Goal: Task Accomplishment & Management: Use online tool/utility

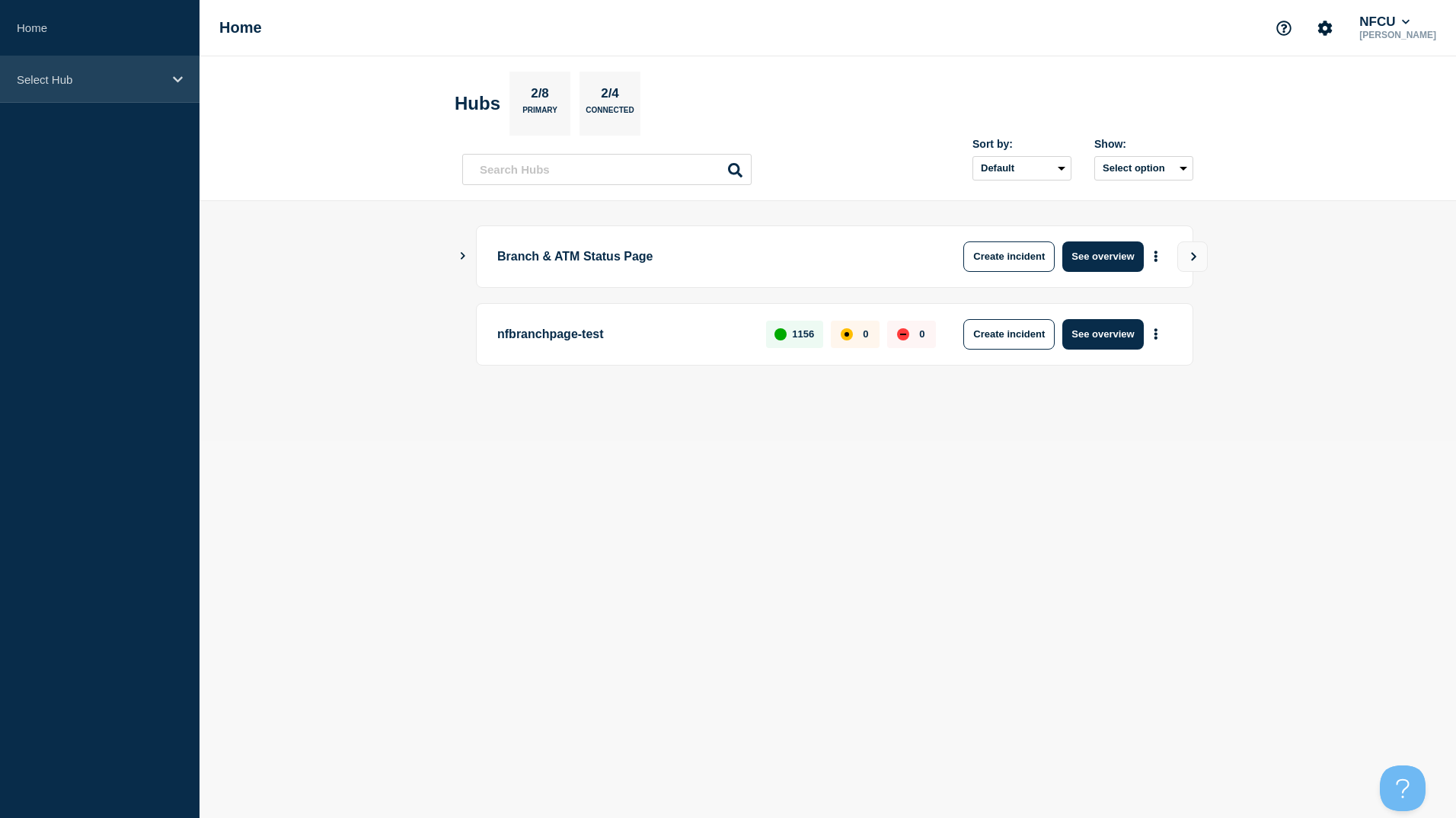
click at [24, 80] on p "Select Hub" at bounding box center [90, 79] width 146 height 13
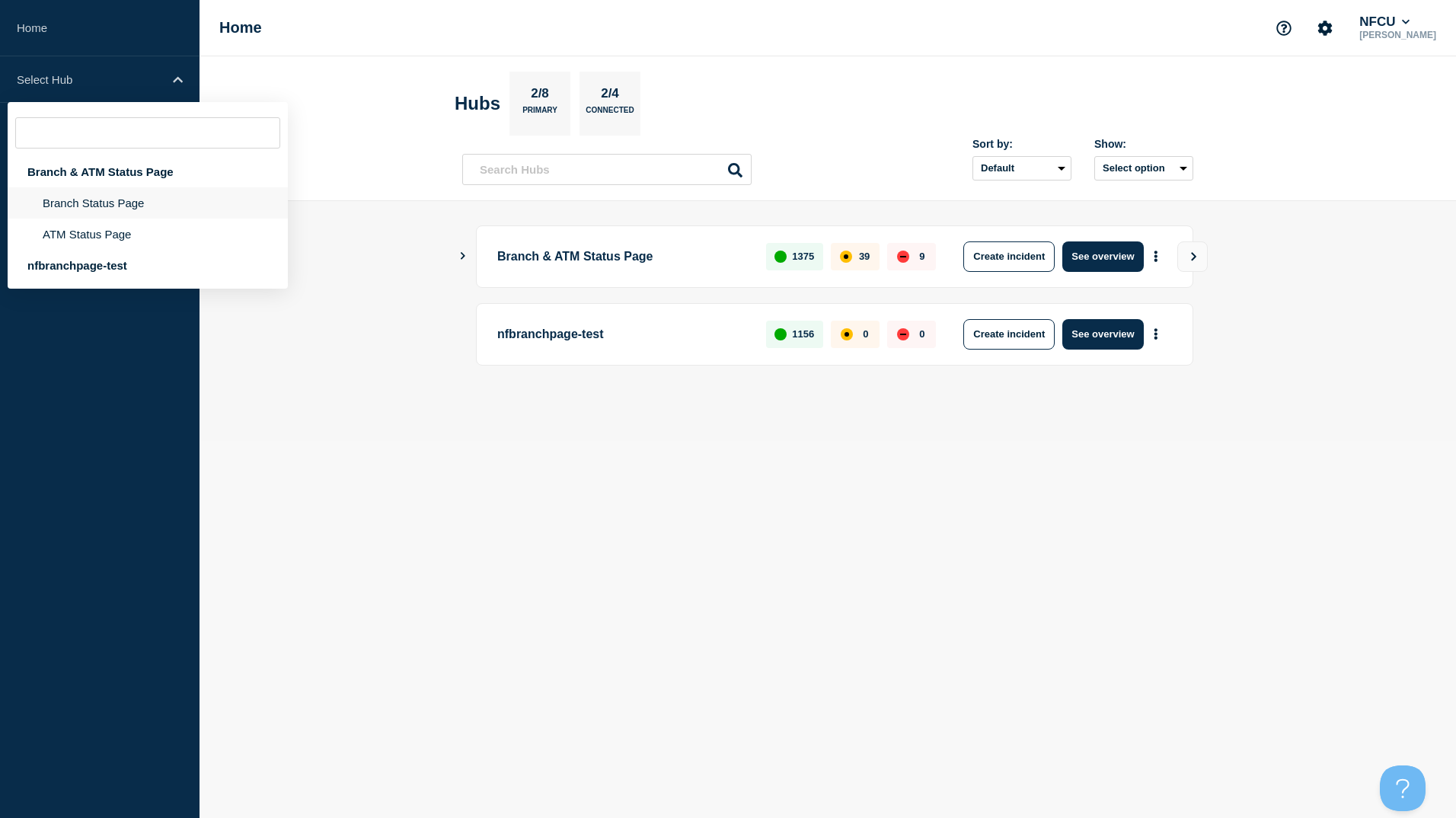
click at [107, 218] on li "Branch Status Page" at bounding box center [147, 234] width 280 height 32
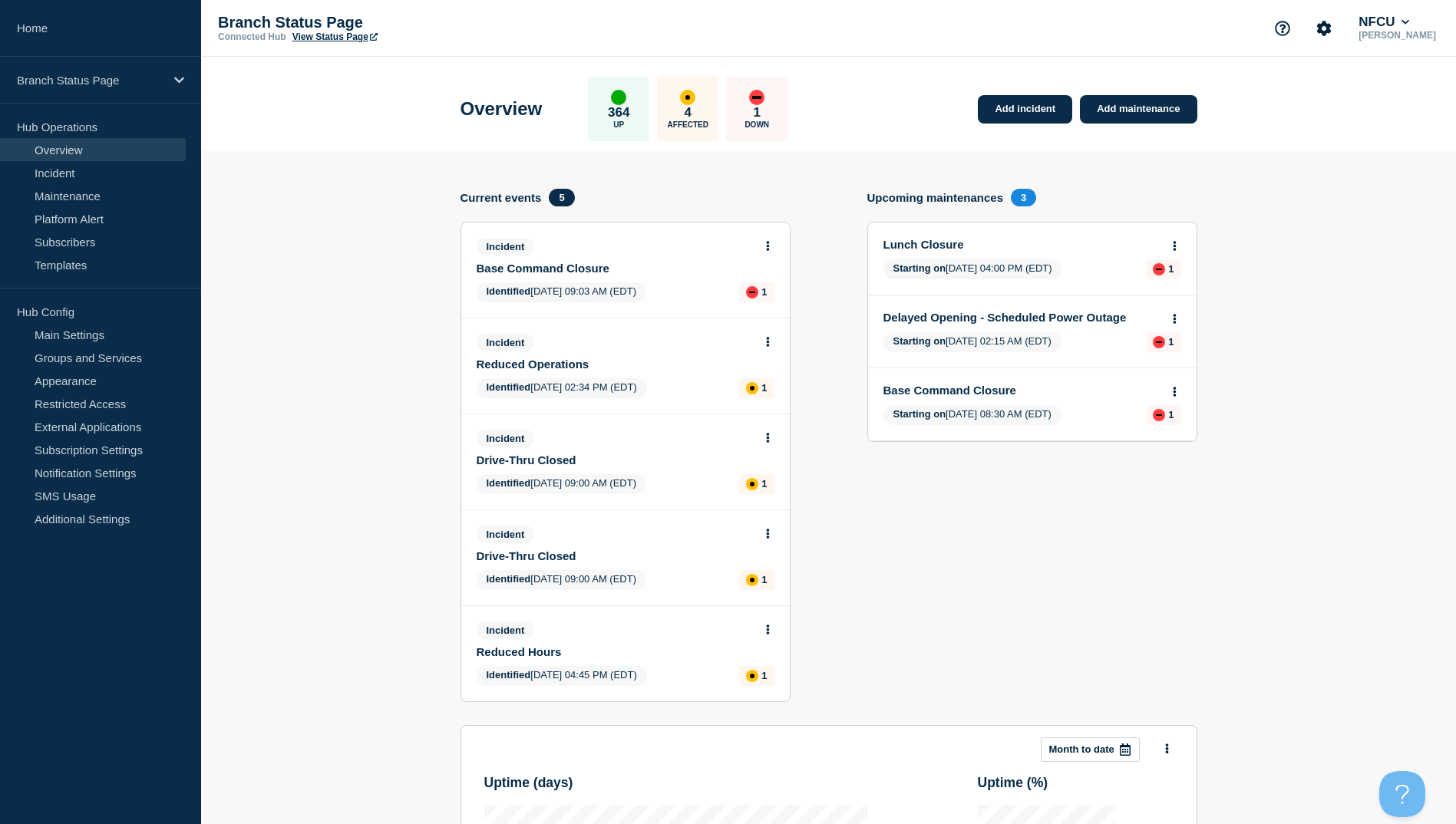
click at [769, 243] on icon at bounding box center [768, 246] width 4 height 10
click at [763, 303] on link "Update incident" at bounding box center [767, 302] width 75 height 12
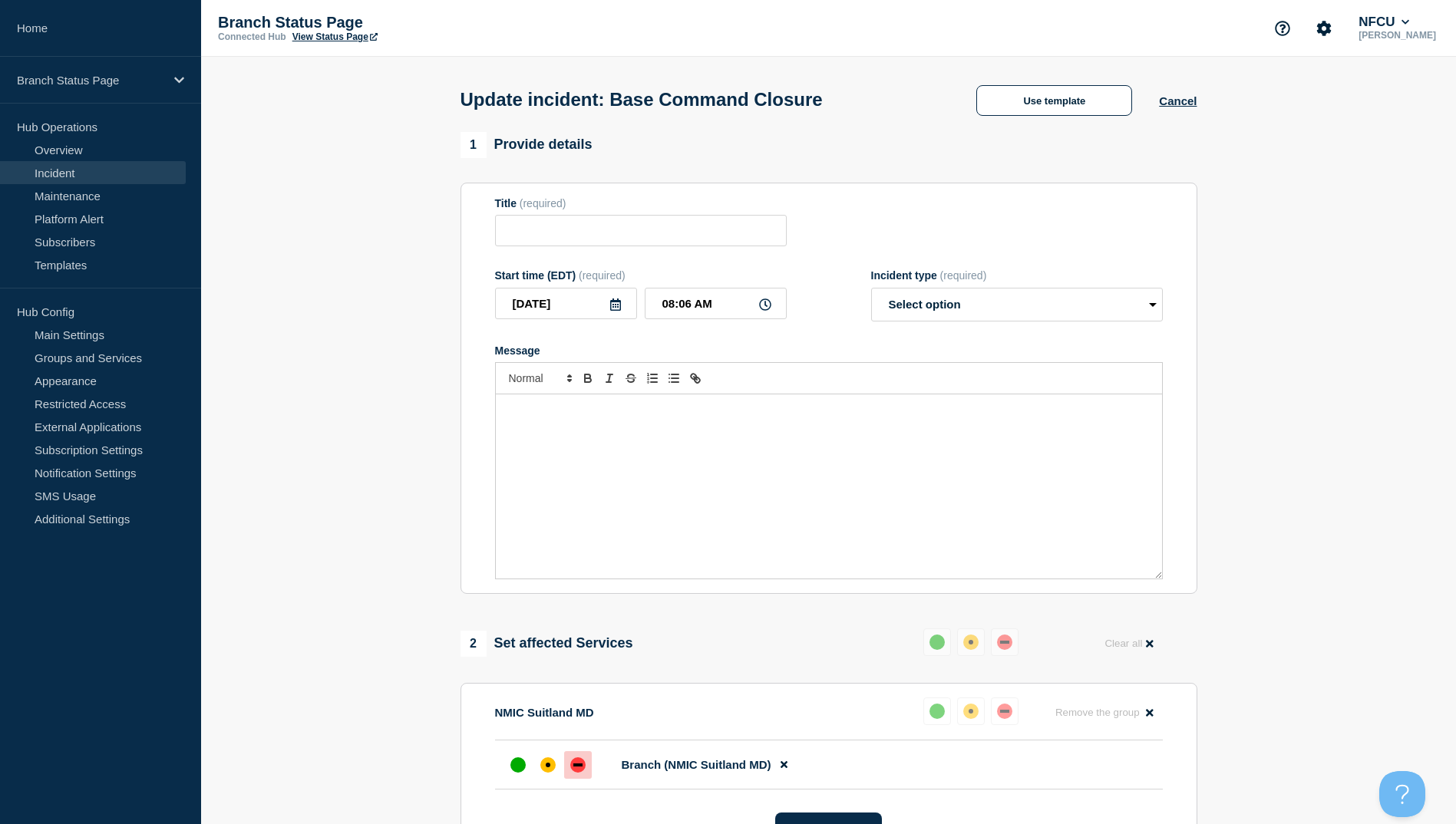
type input "Base Command Closure"
drag, startPoint x: 690, startPoint y: 303, endPoint x: 612, endPoint y: 296, distance: 78.3
click at [612, 296] on div "2025-08-19 08:06 AM" at bounding box center [641, 303] width 292 height 32
type input "07:30 AM"
click at [1073, 110] on button "Use template" at bounding box center [1054, 101] width 156 height 31
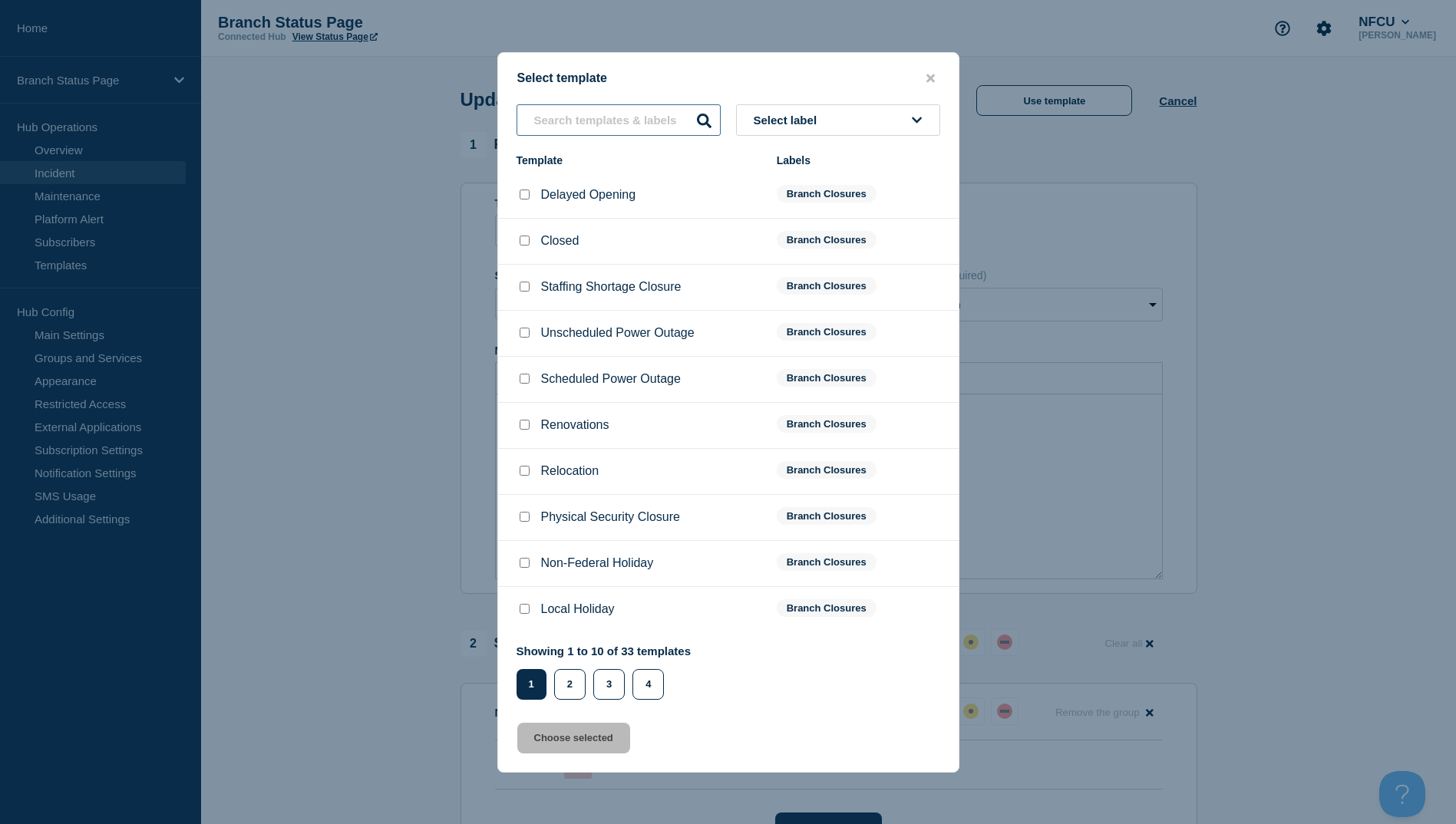
click at [602, 121] on input "text" at bounding box center [619, 120] width 204 height 32
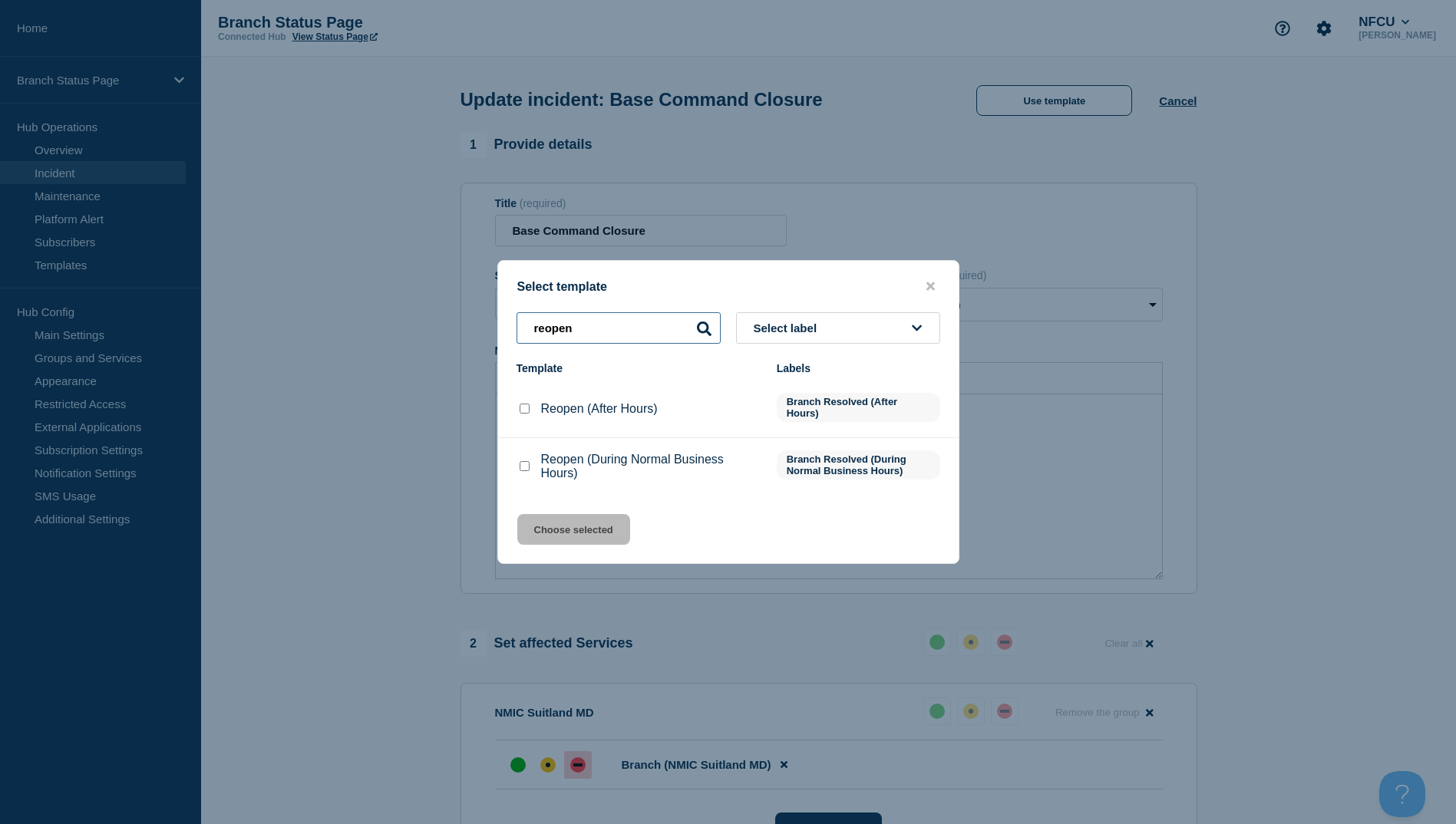
type input "reopen"
click at [523, 466] on input "Reopen (During Normal Business Hours) checkbox" at bounding box center [524, 466] width 10 height 10
checkbox input "true"
click at [561, 538] on button "Choose selected" at bounding box center [574, 529] width 113 height 31
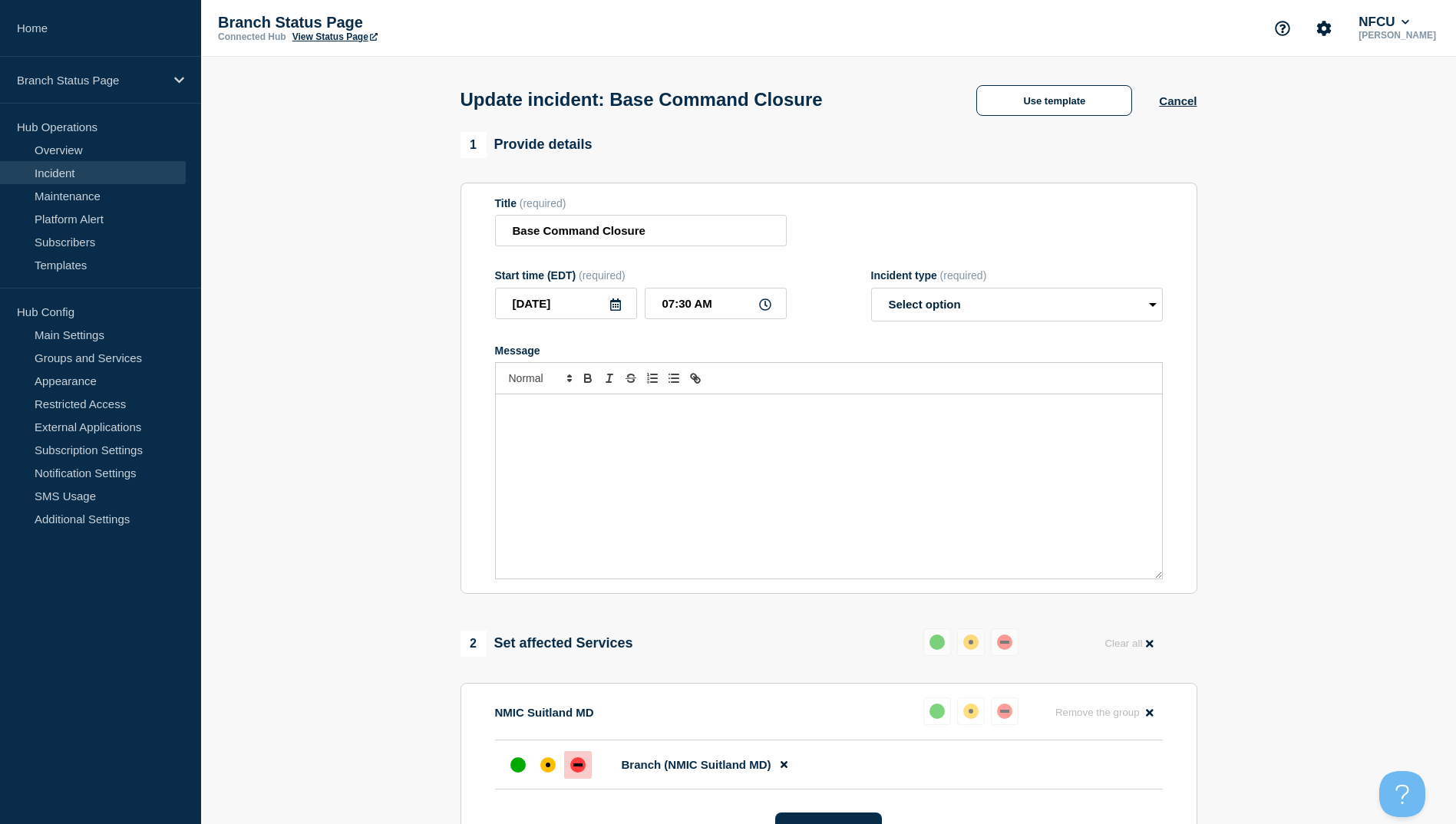
select select "resolved"
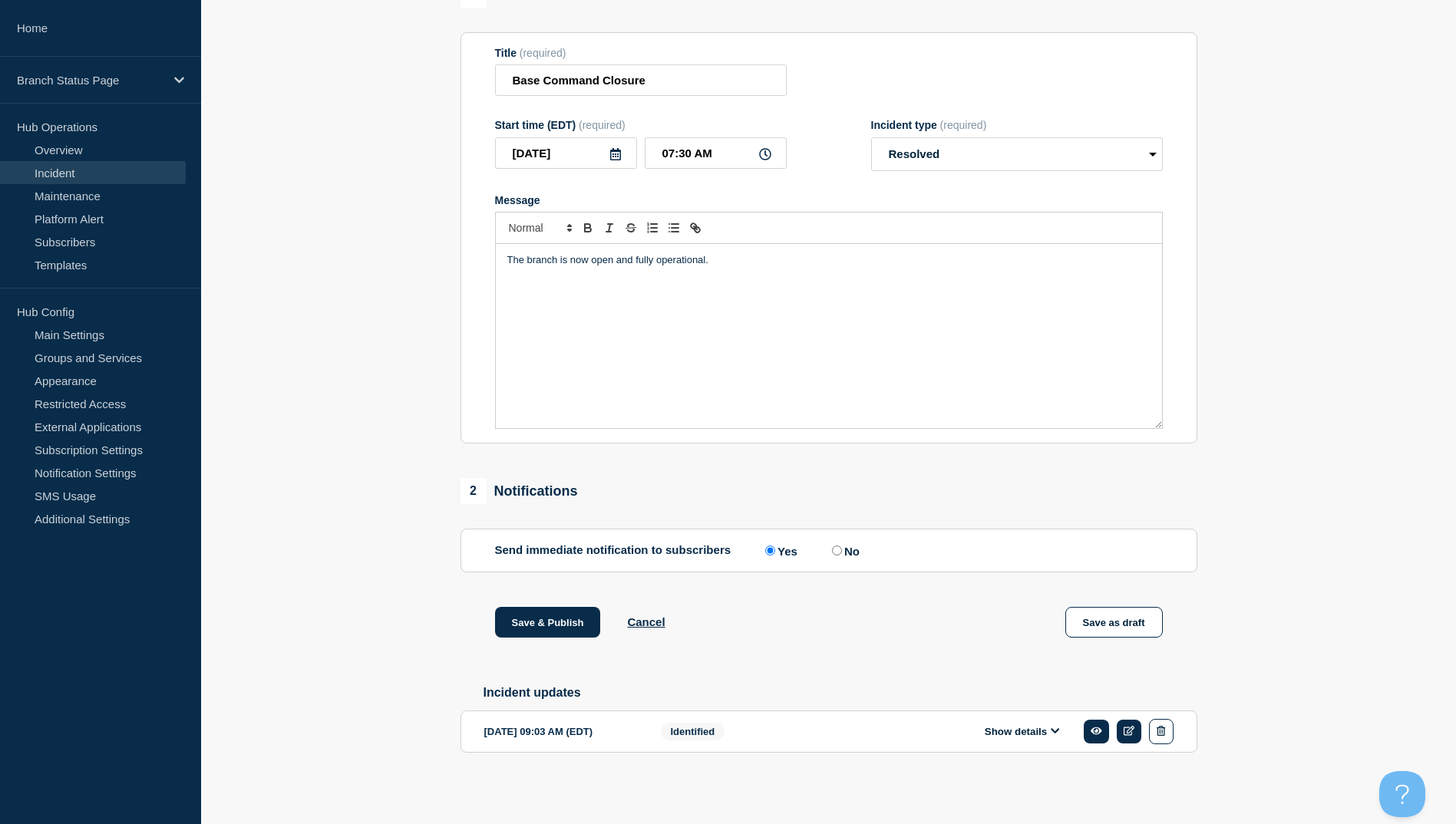
scroll to position [158, 0]
click at [541, 615] on button "Save & Publish" at bounding box center [548, 622] width 106 height 31
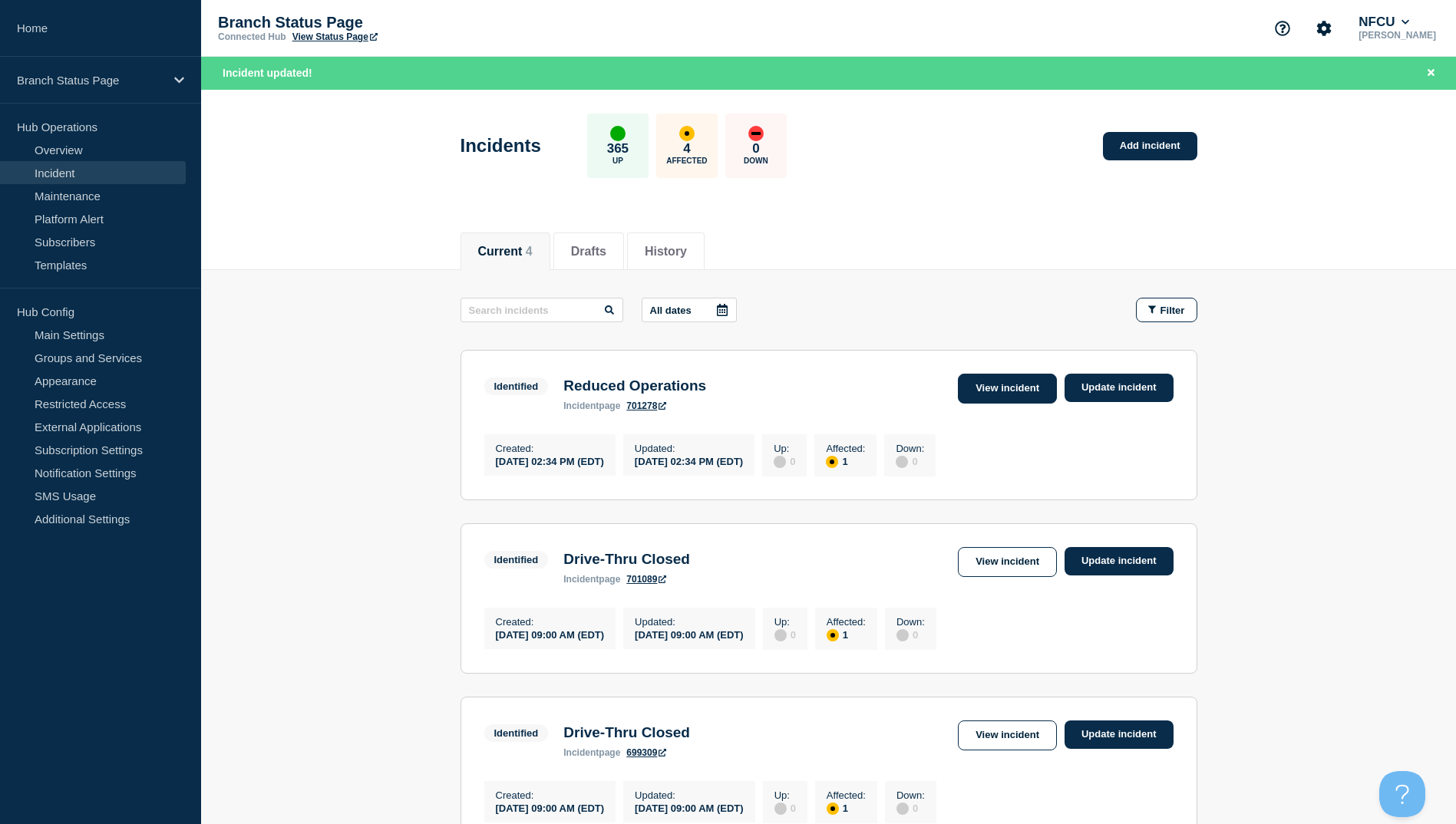
click at [1013, 387] on link "View incident" at bounding box center [1007, 388] width 99 height 30
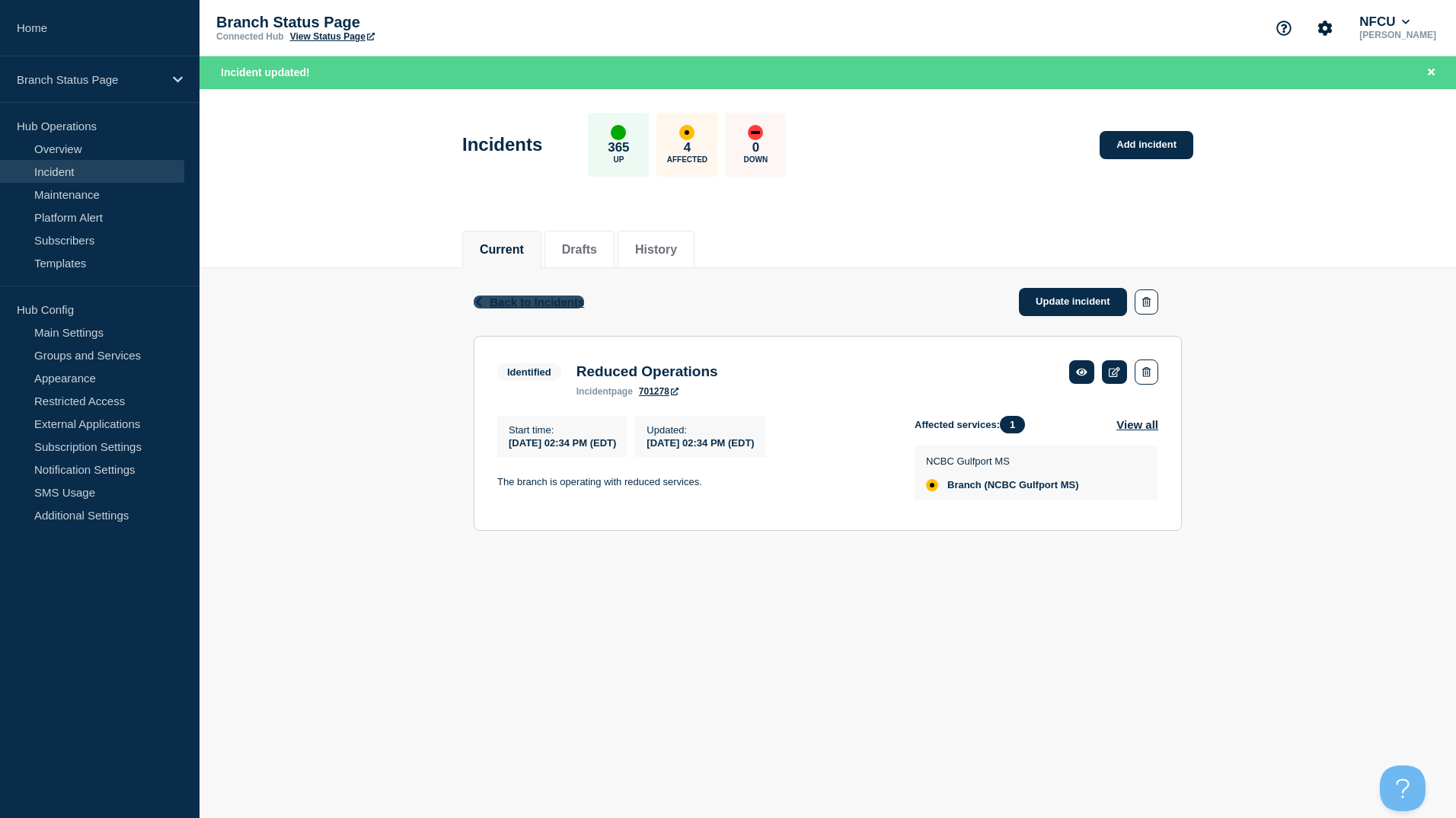
click at [524, 301] on span "Back to Incidents" at bounding box center [536, 302] width 95 height 13
